Goal: Check status: Check status

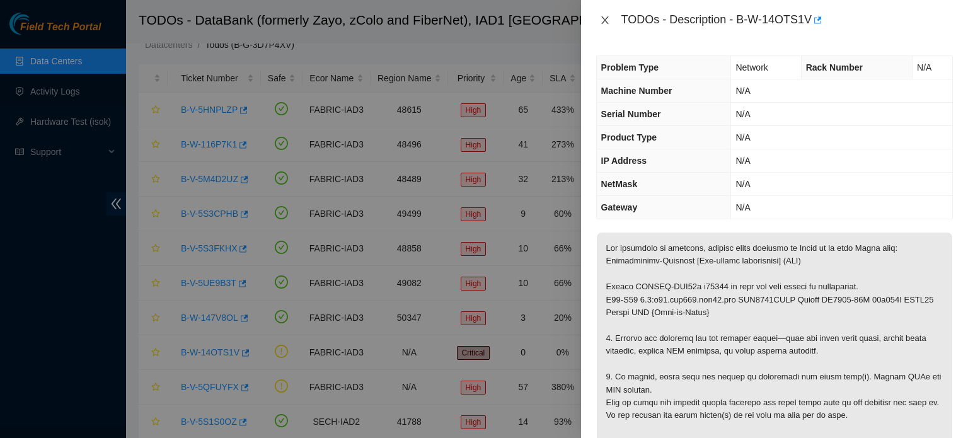
click at [603, 15] on icon "close" at bounding box center [605, 20] width 10 height 10
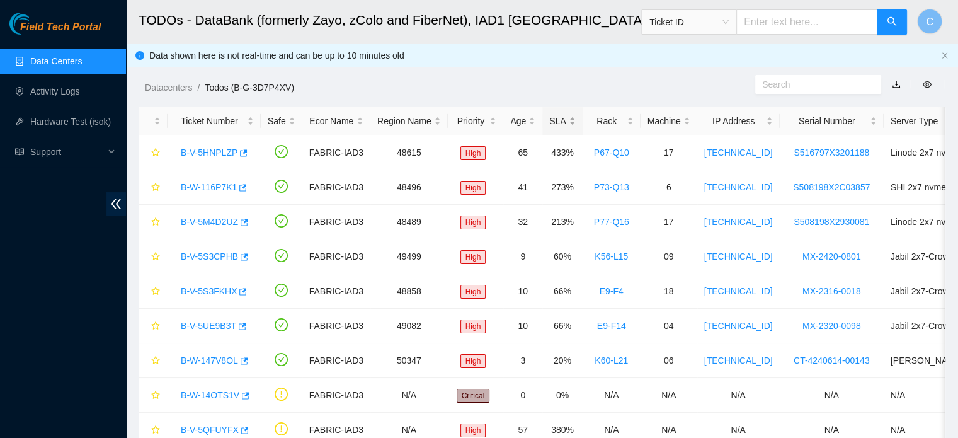
click at [559, 122] on div "SLA" at bounding box center [562, 121] width 26 height 14
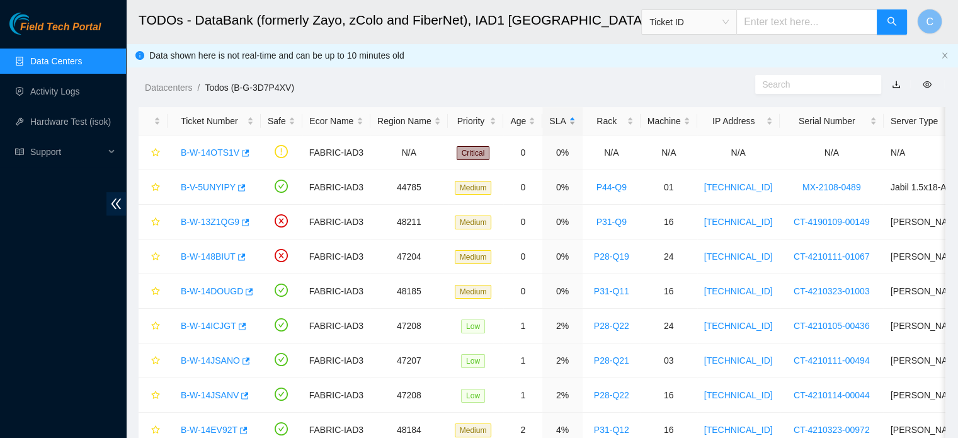
click at [559, 122] on div "SLA" at bounding box center [562, 121] width 26 height 14
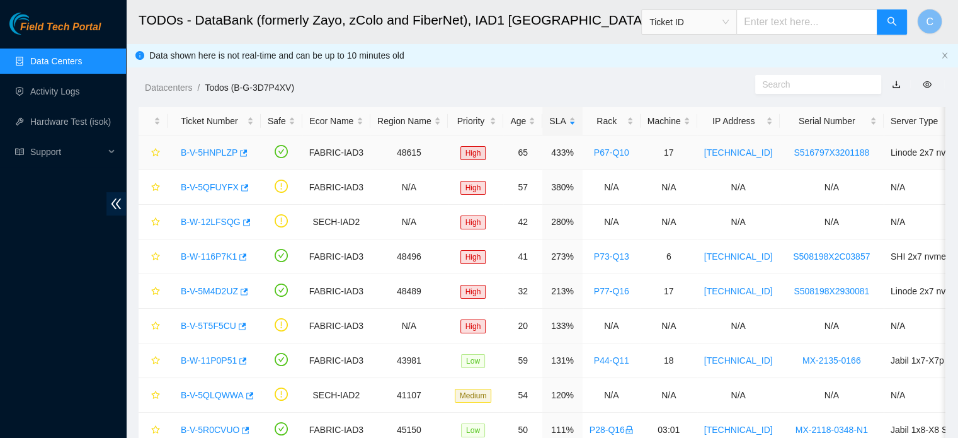
click at [202, 156] on link "B-V-5HNPLZP" at bounding box center [209, 152] width 57 height 10
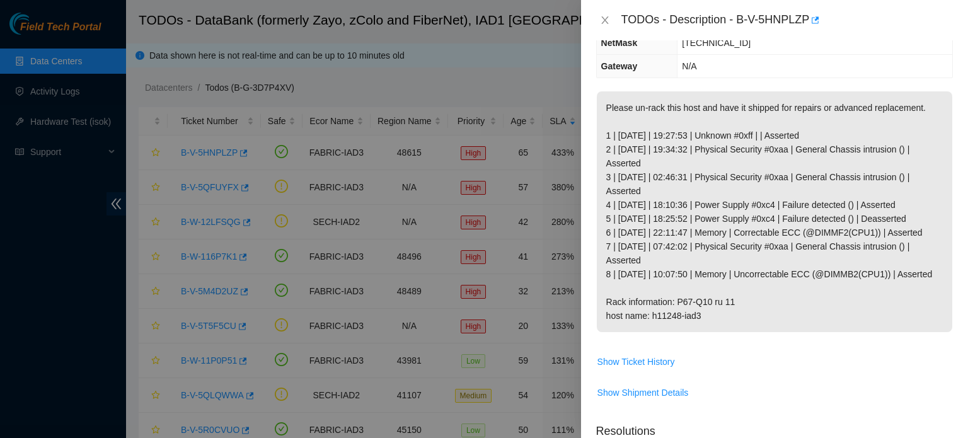
scroll to position [179, 0]
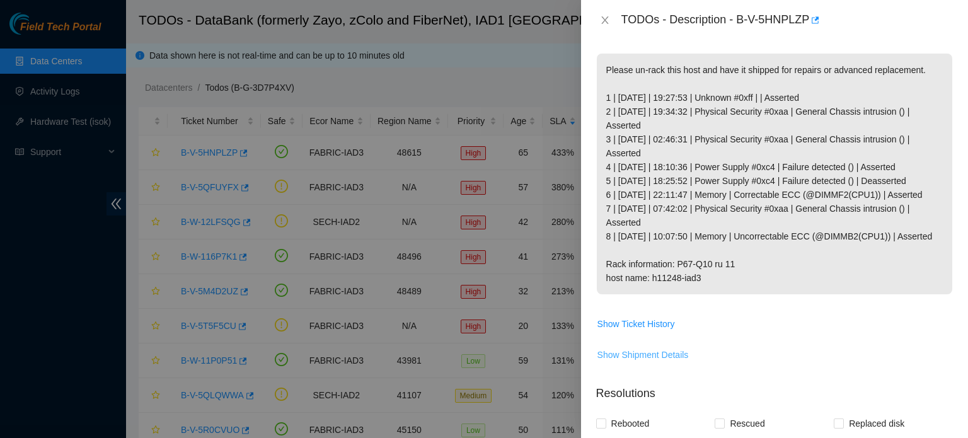
click at [648, 362] on span "Show Shipment Details" at bounding box center [642, 355] width 91 height 14
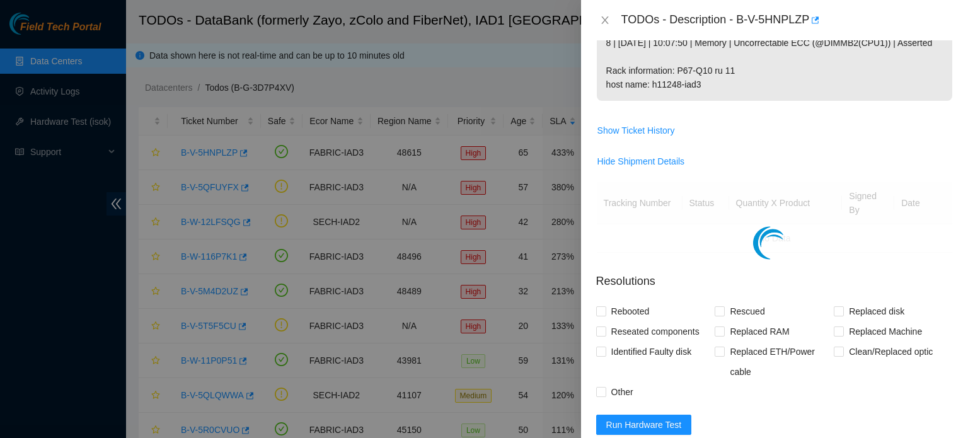
scroll to position [370, 0]
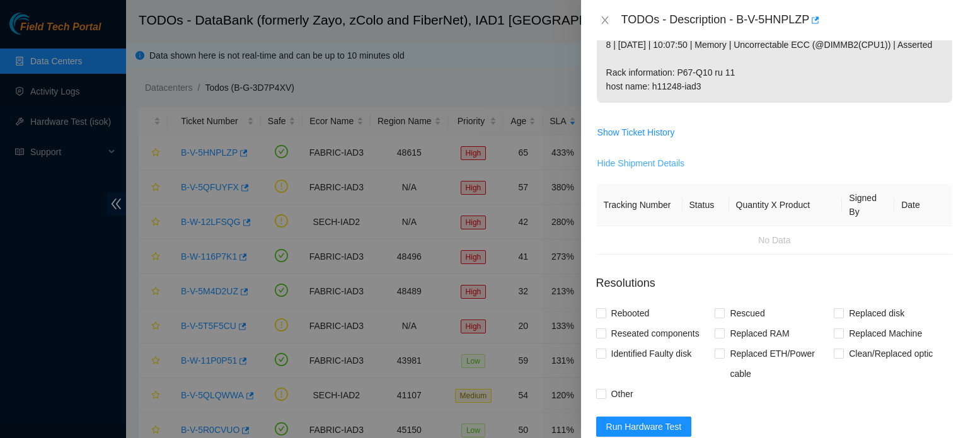
click at [653, 168] on span "Hide Shipment Details" at bounding box center [641, 163] width 88 height 14
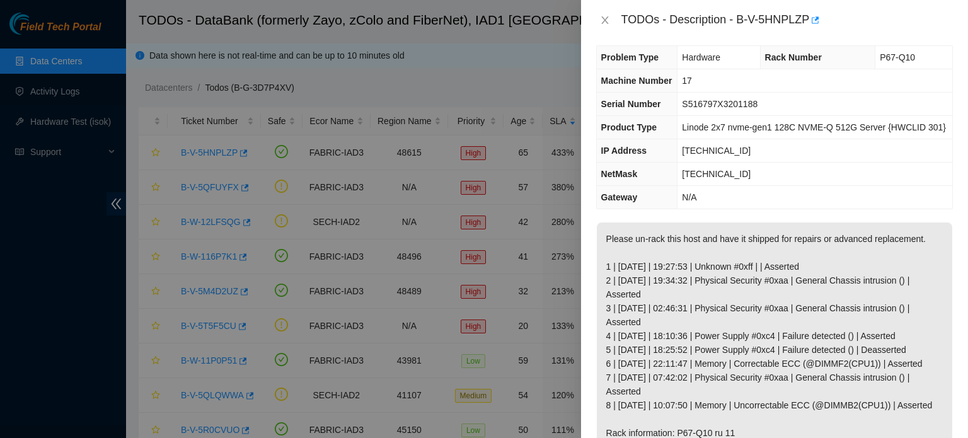
scroll to position [0, 0]
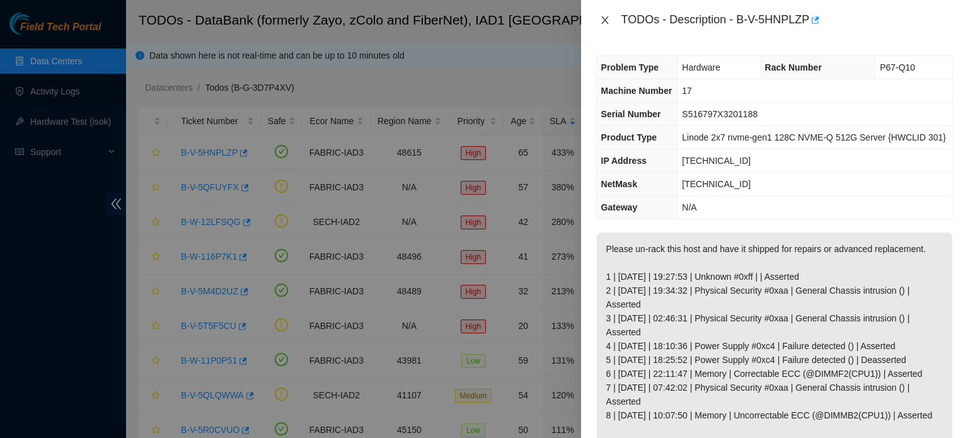
click at [607, 21] on icon "close" at bounding box center [605, 20] width 10 height 10
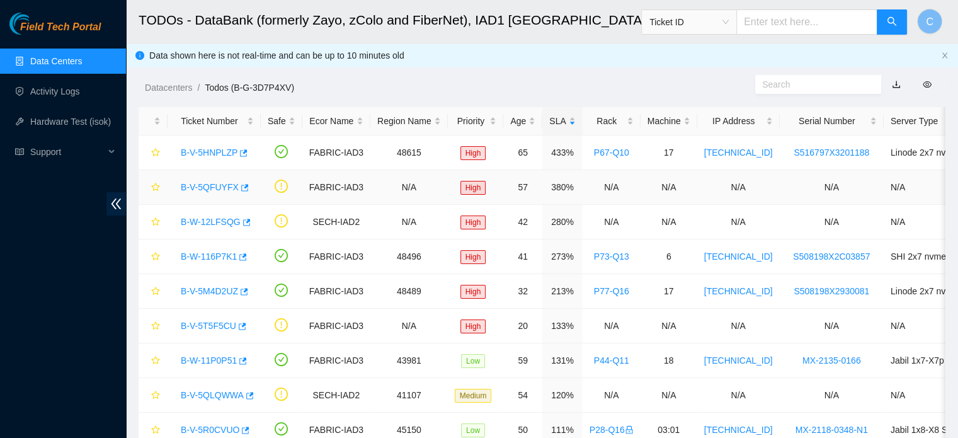
click at [204, 185] on link "B-V-5QFUYFX" at bounding box center [210, 187] width 58 height 10
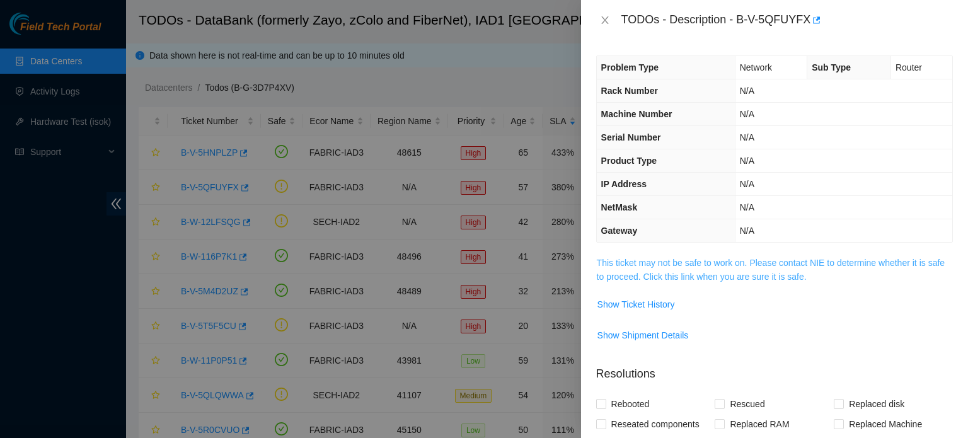
click at [704, 258] on link "This ticket may not be safe to work on. Please contact NIE to determine whether…" at bounding box center [771, 270] width 348 height 24
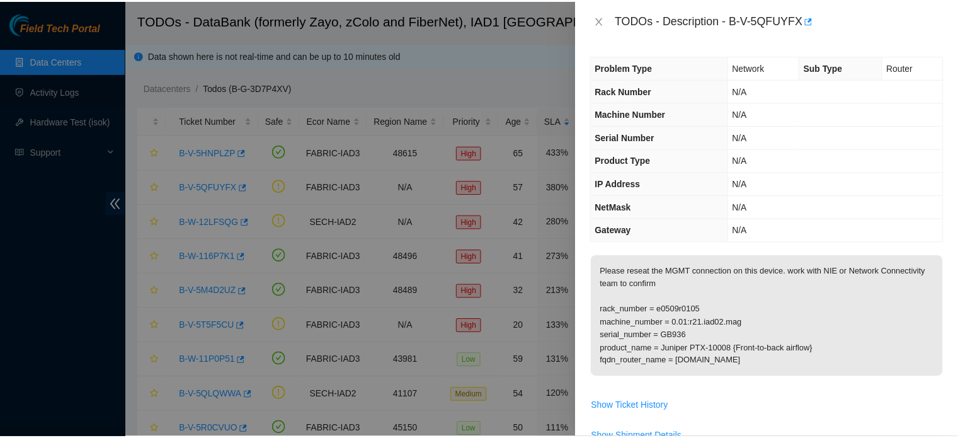
scroll to position [58, 0]
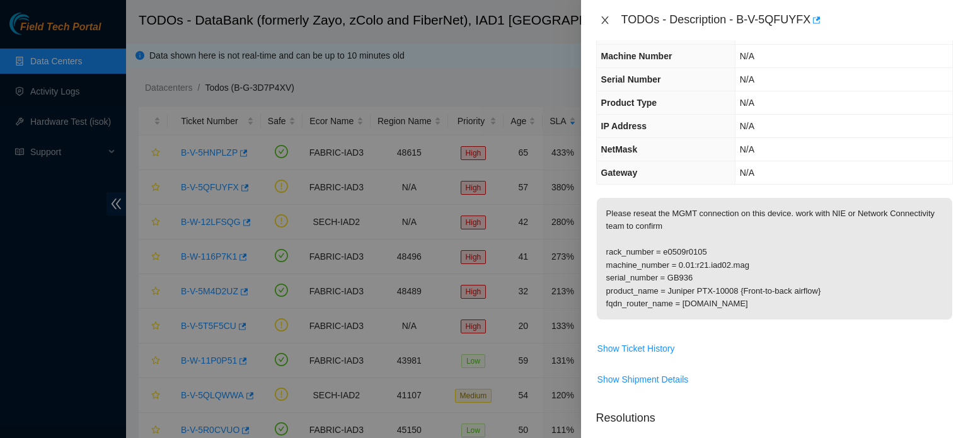
click at [602, 20] on icon "close" at bounding box center [605, 20] width 10 height 10
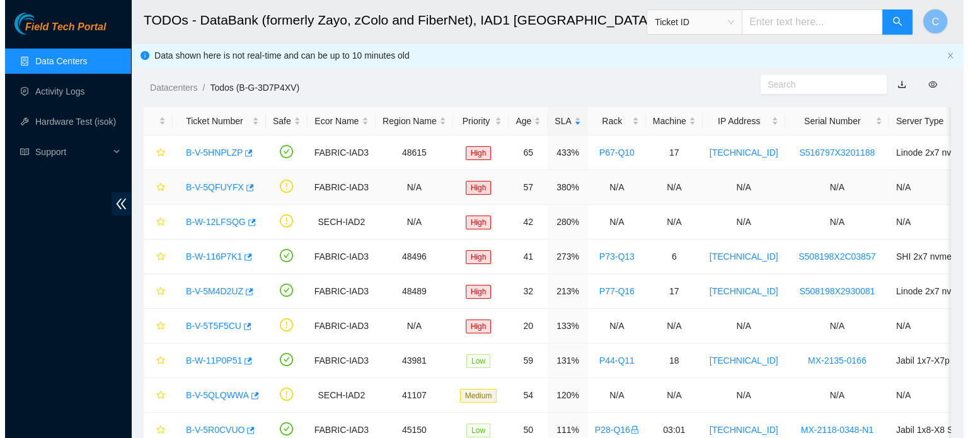
scroll to position [71, 0]
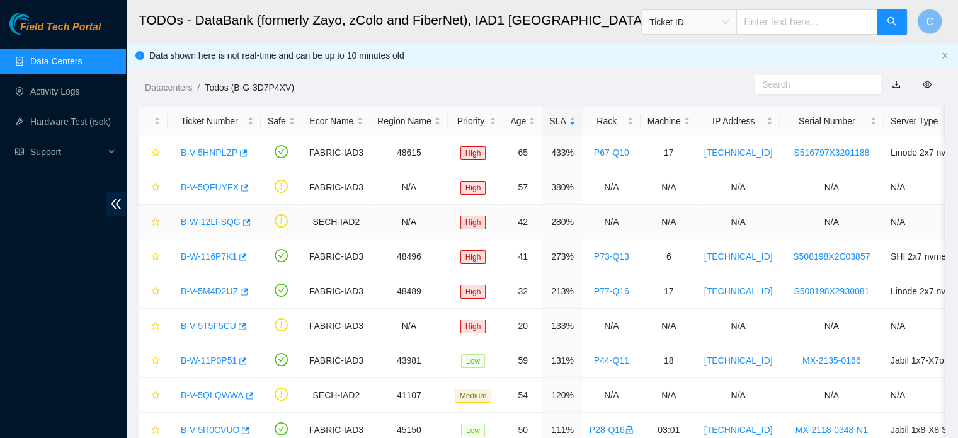
click at [217, 226] on link "B-W-12LFSQG" at bounding box center [211, 222] width 60 height 10
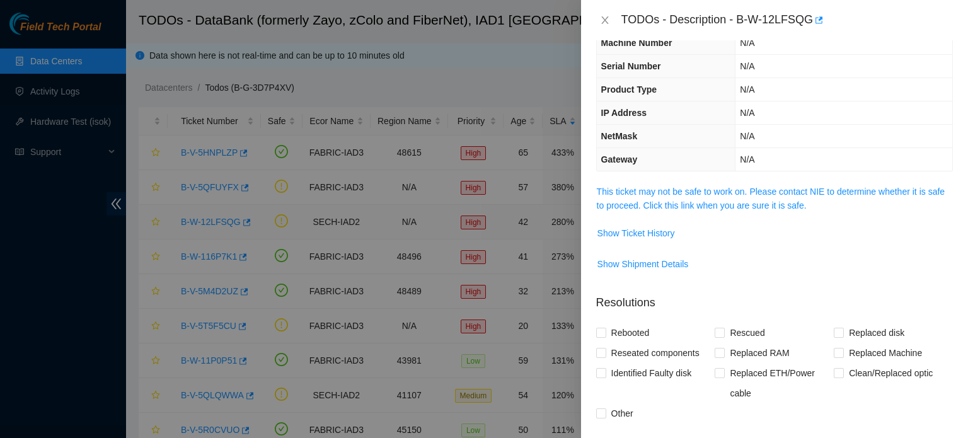
scroll to position [58, 0]
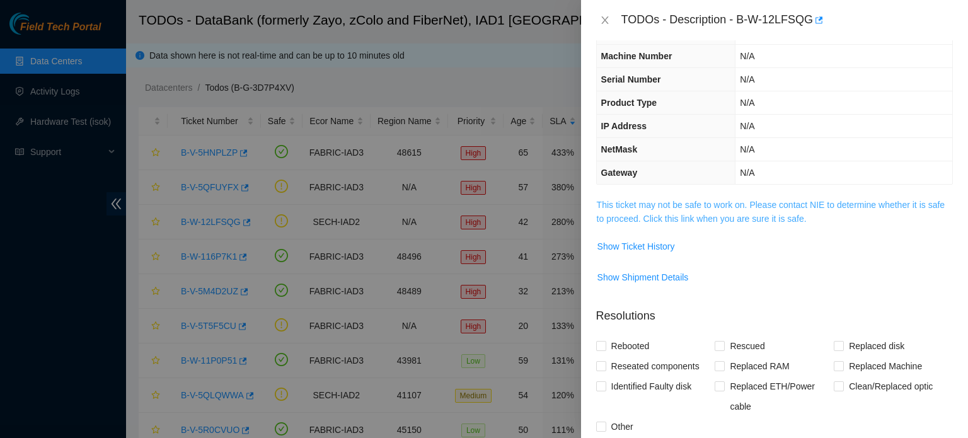
click at [728, 209] on link "This ticket may not be safe to work on. Please contact NIE to determine whether…" at bounding box center [771, 212] width 348 height 24
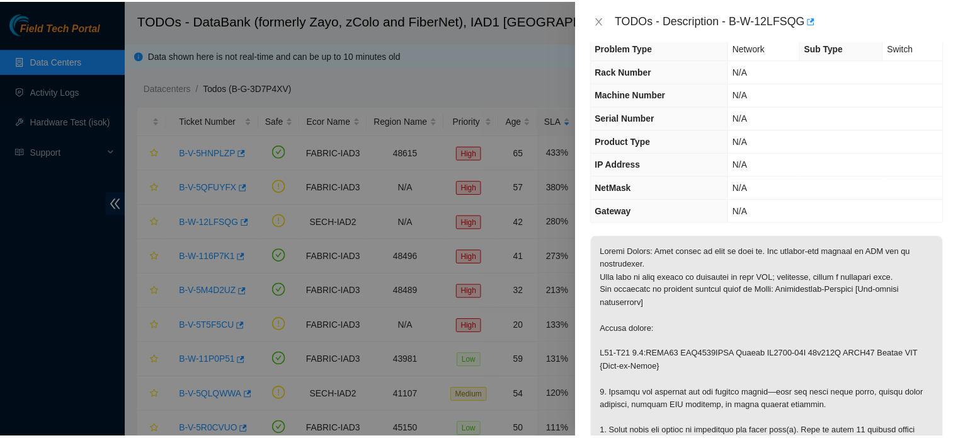
scroll to position [0, 0]
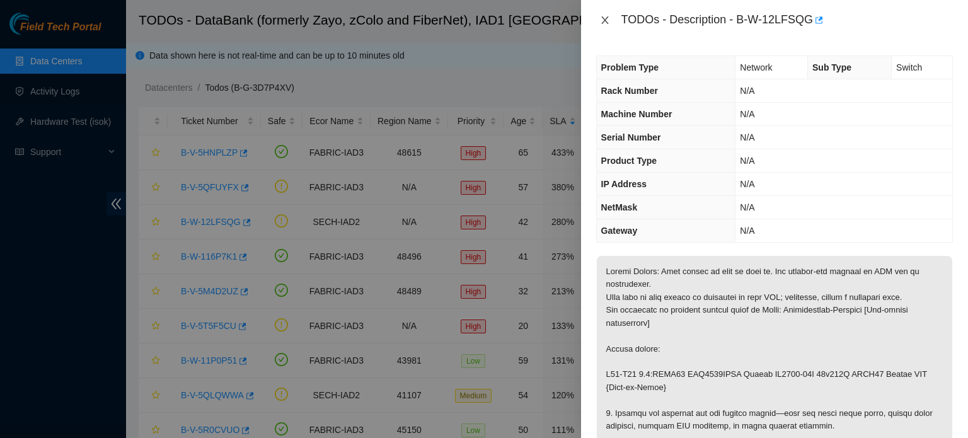
click at [607, 22] on icon "close" at bounding box center [605, 20] width 10 height 10
